Goal: Book appointment/travel/reservation

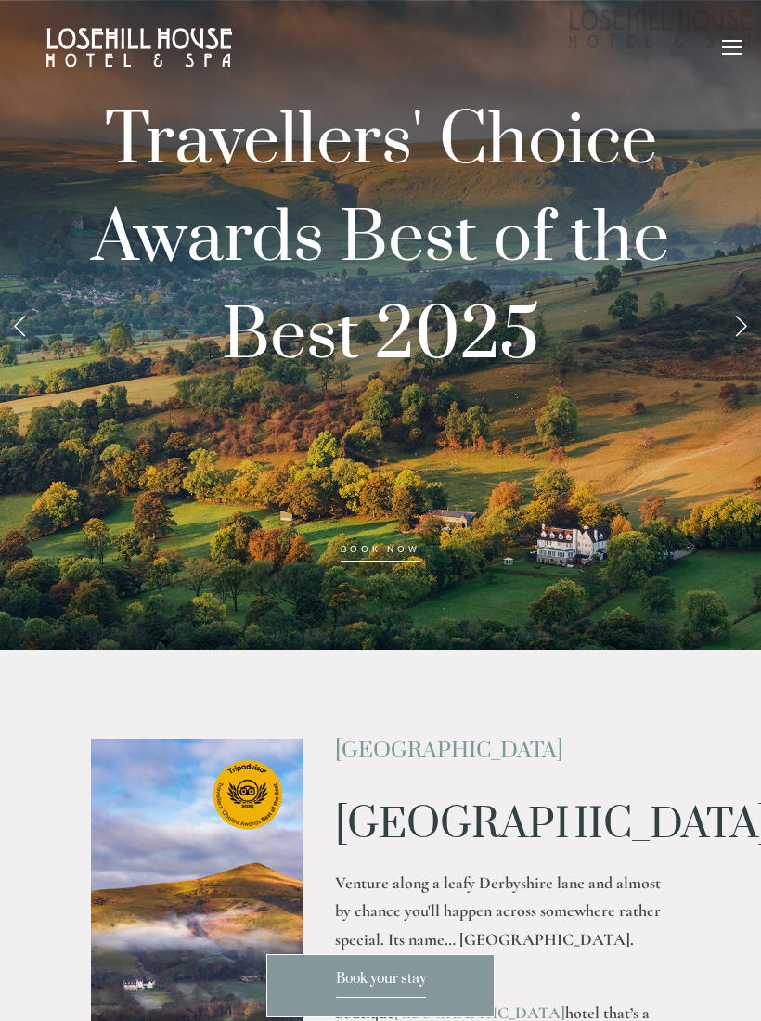
click at [719, 70] on div "Rooms Rooms Your Stay Book a stay Offers Spa About" at bounding box center [381, 47] width 724 height 95
click at [736, 34] on div "Rooms Rooms Your Stay Book a stay Offers Spa About" at bounding box center [381, 47] width 724 height 95
click at [727, 47] on div at bounding box center [732, 47] width 20 height 2
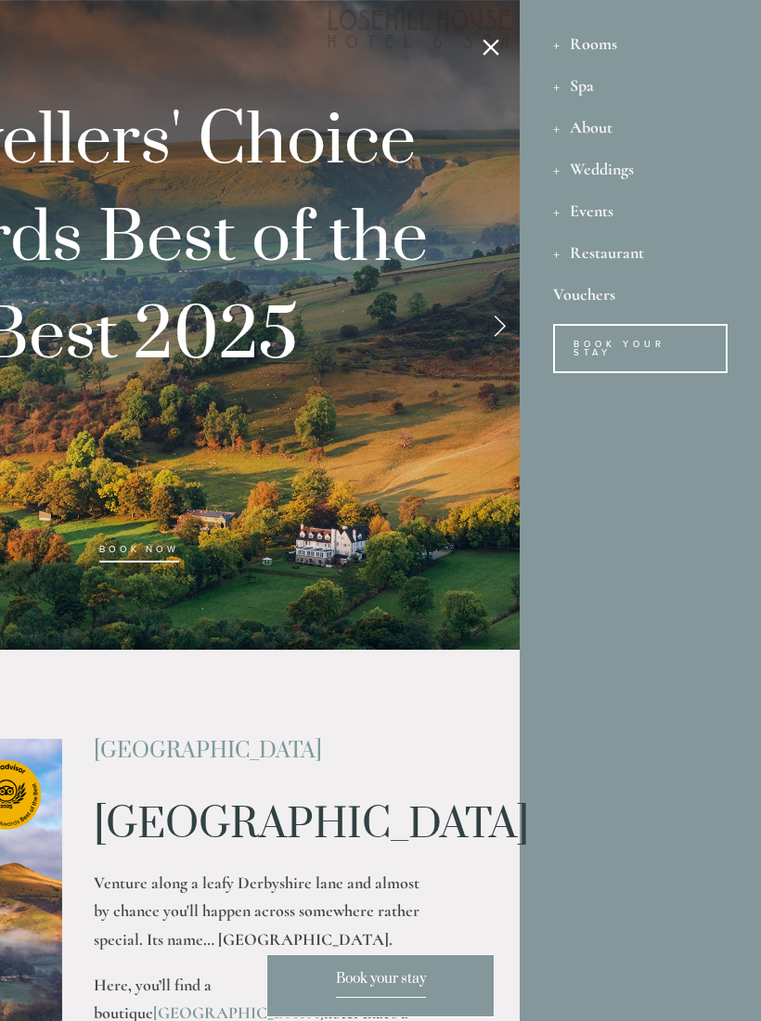
click at [591, 37] on div "Rooms" at bounding box center [640, 43] width 174 height 42
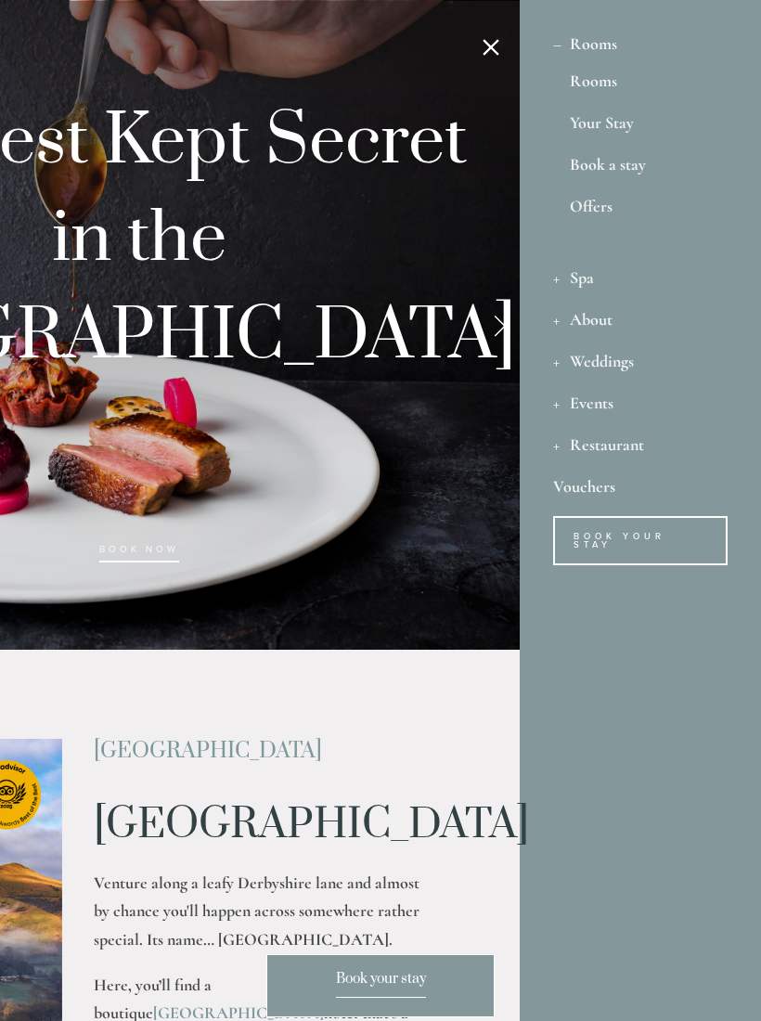
click at [620, 161] on link "Book a stay" at bounding box center [640, 168] width 141 height 25
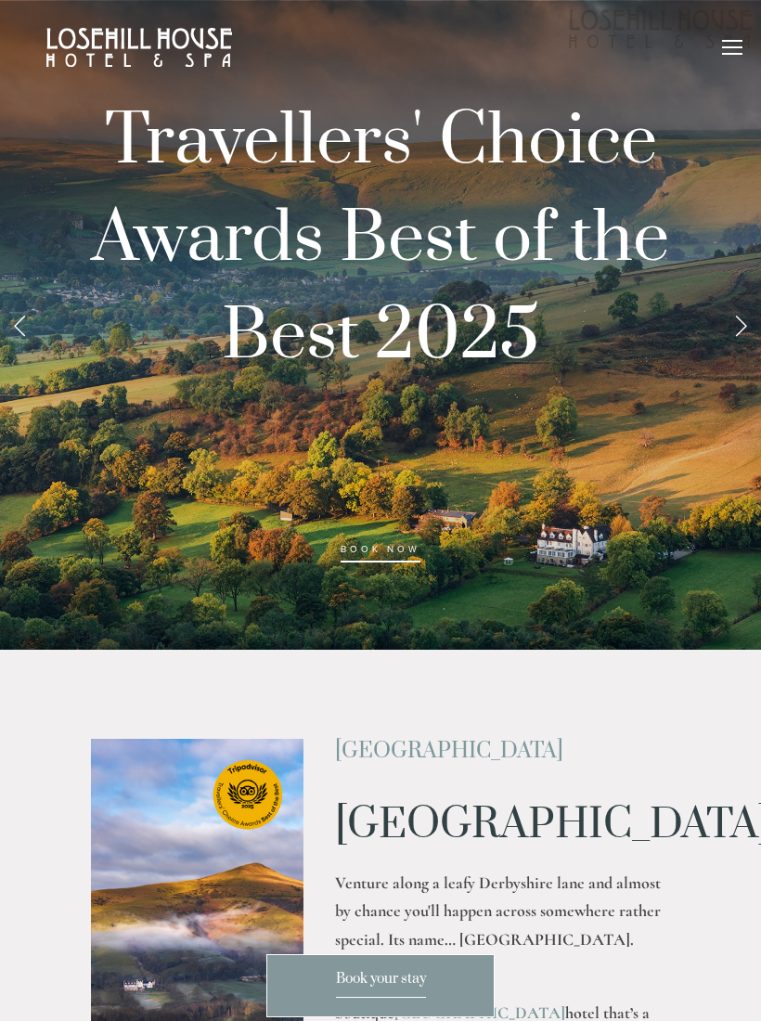
click at [722, 52] on div at bounding box center [732, 50] width 20 height 20
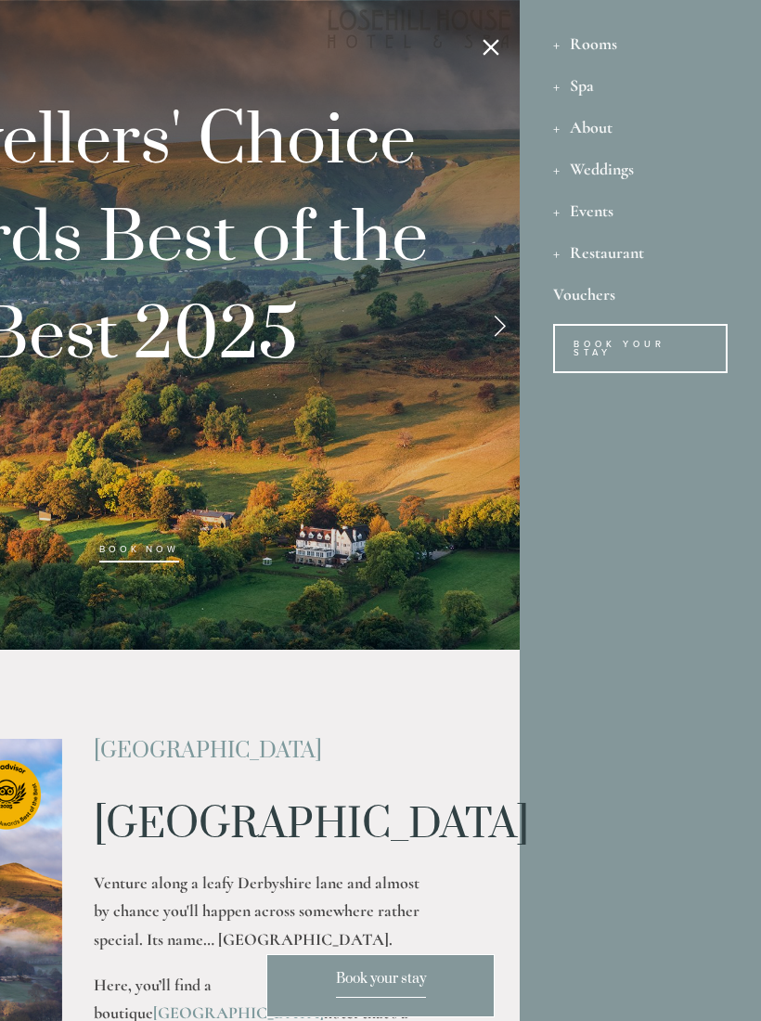
click at [595, 46] on div "Rooms" at bounding box center [640, 43] width 174 height 42
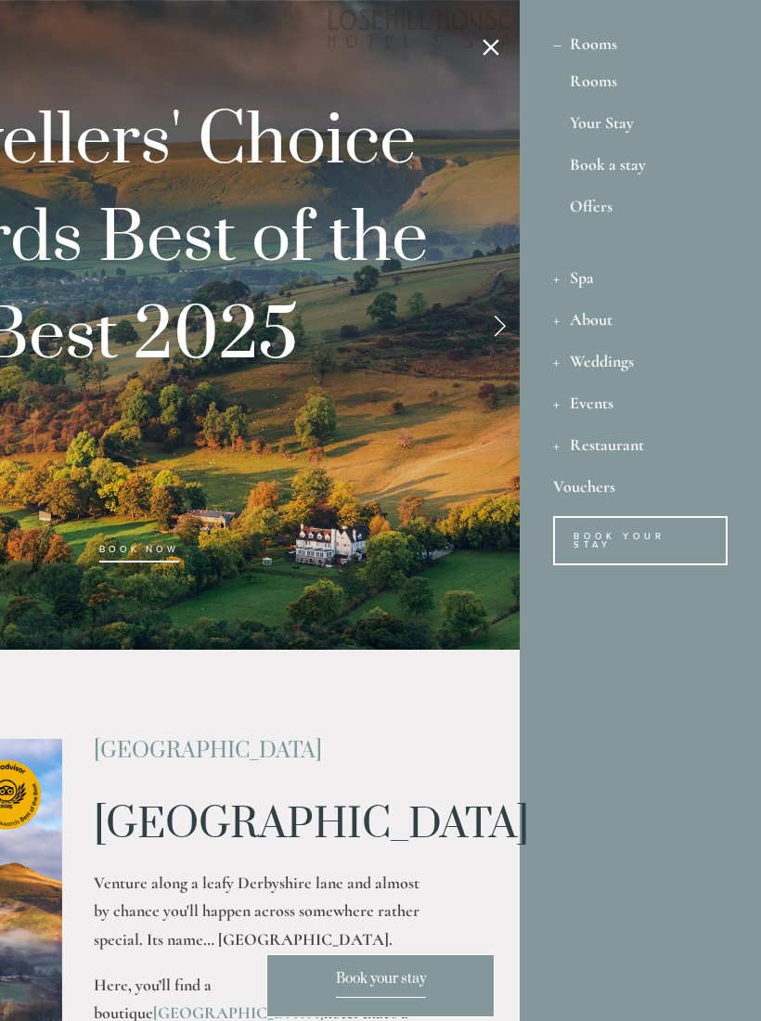
click at [589, 217] on link "Offers" at bounding box center [640, 214] width 141 height 33
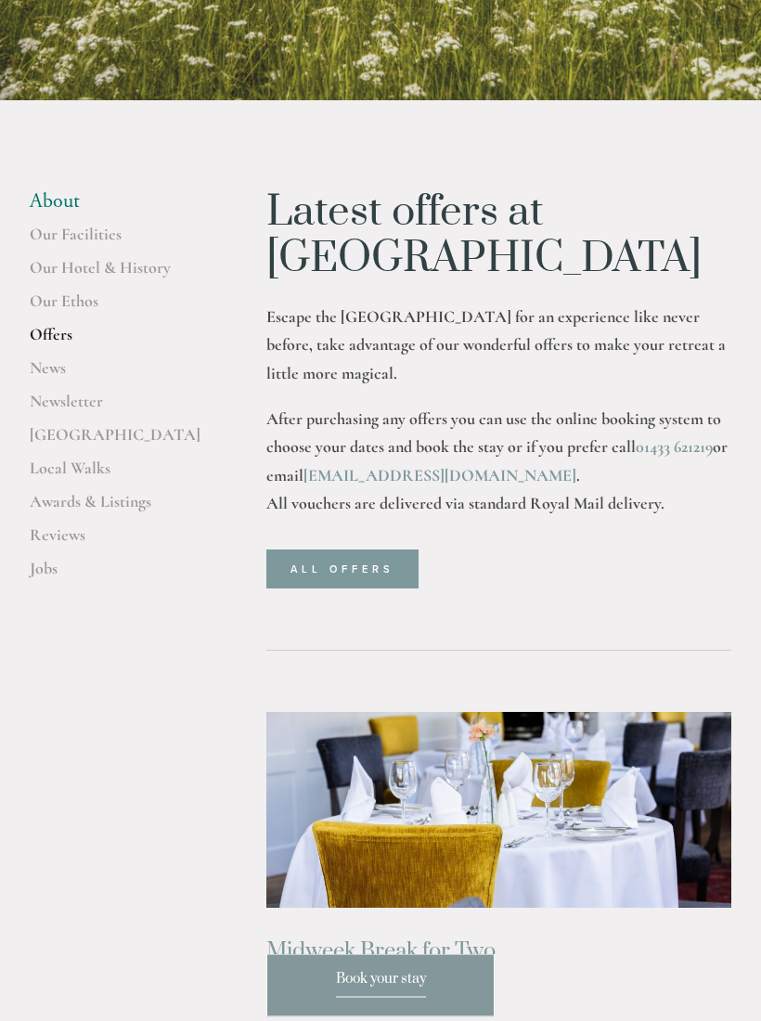
scroll to position [497, 0]
click at [358, 549] on link "ALL OFFERS" at bounding box center [342, 568] width 152 height 39
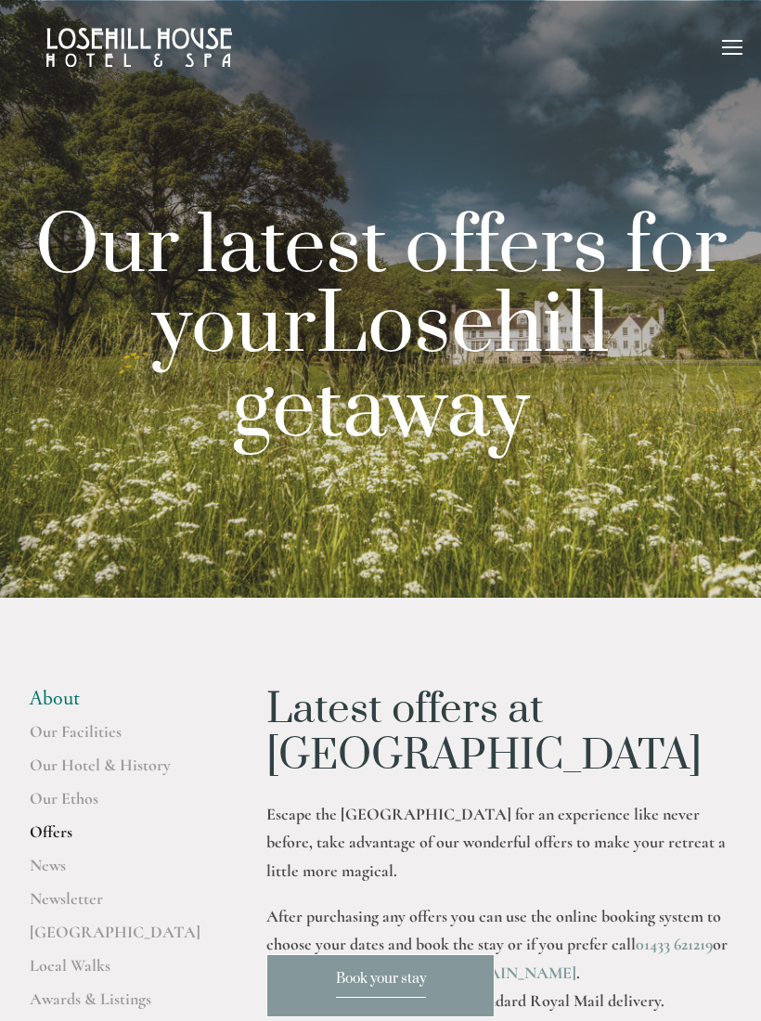
click at [724, 57] on div at bounding box center [732, 50] width 20 height 20
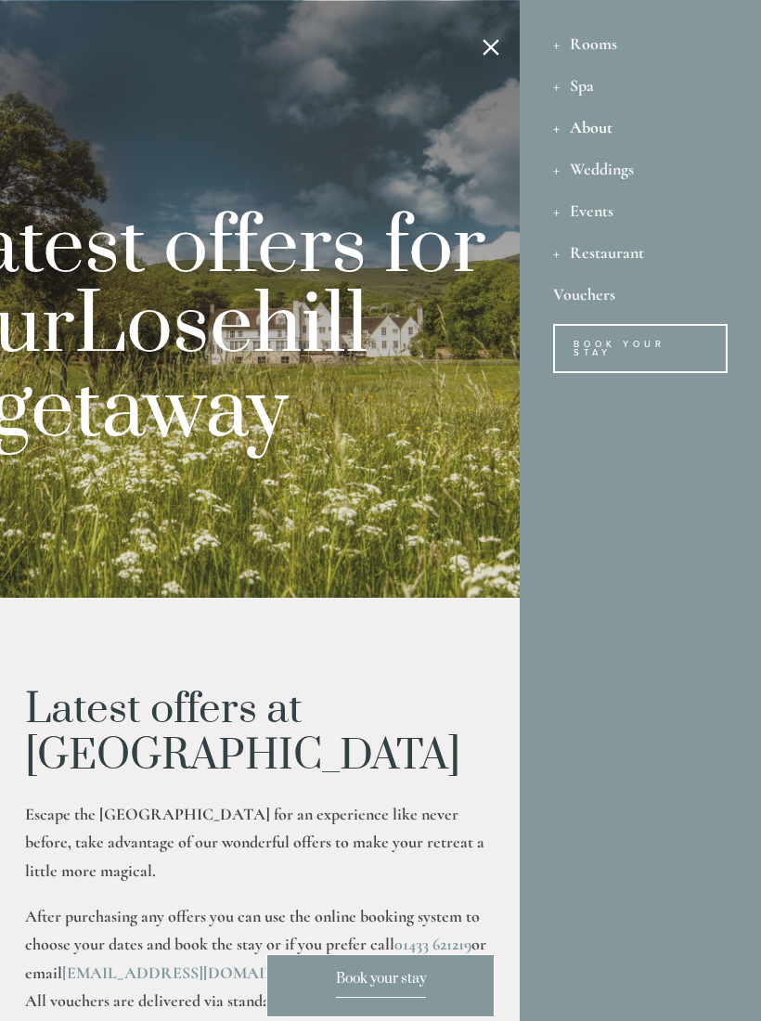
click at [604, 40] on div "Rooms" at bounding box center [640, 43] width 174 height 42
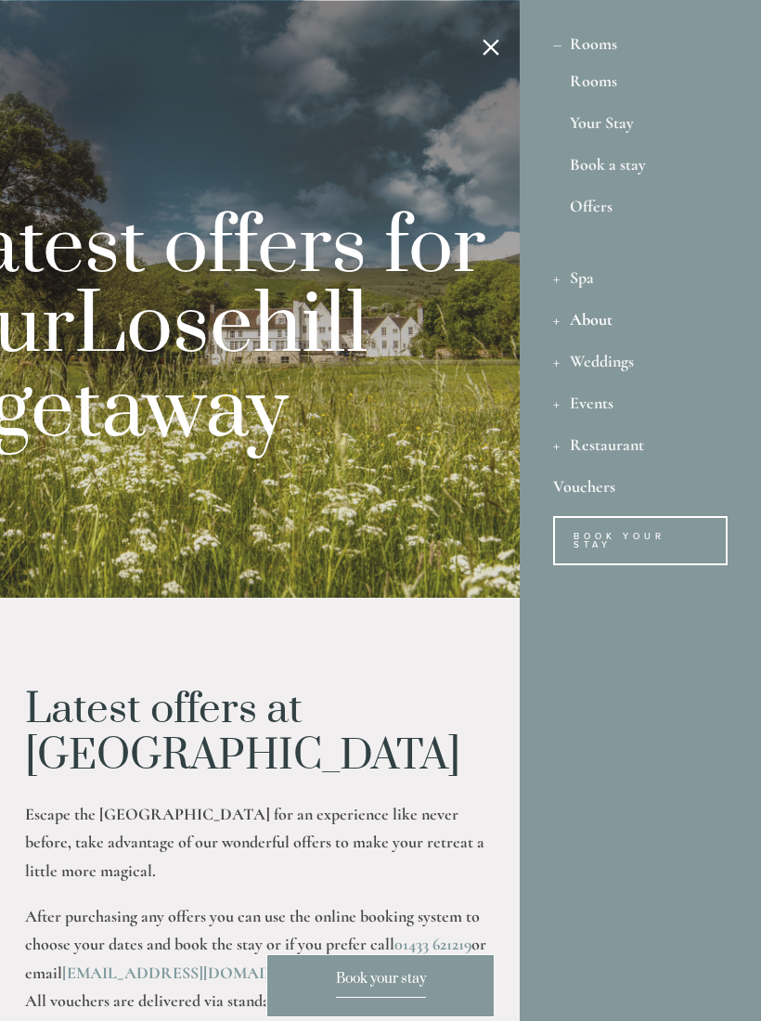
click at [608, 174] on link "Book a stay" at bounding box center [640, 168] width 141 height 25
